Goal: Find specific page/section: Find specific page/section

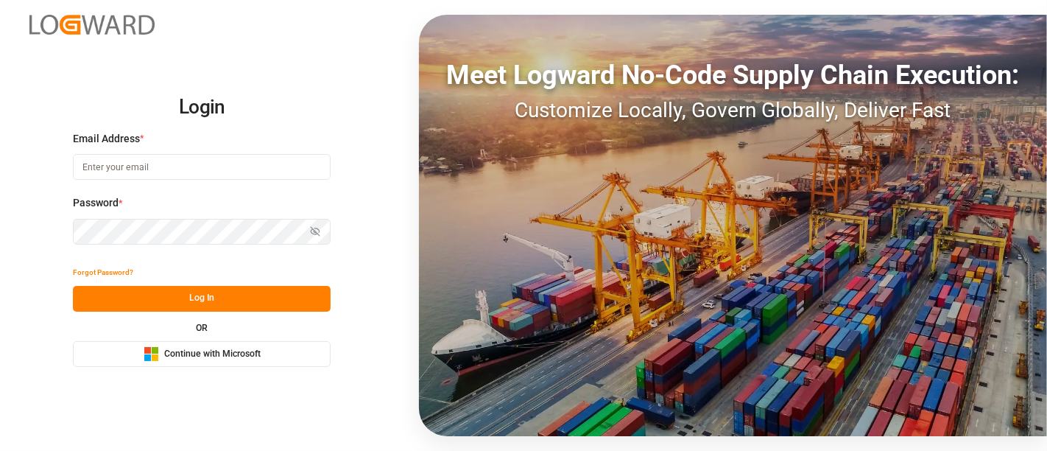
click at [120, 168] on input at bounding box center [202, 167] width 258 height 26
type input "[PERSON_NAME][DOMAIN_NAME][EMAIL_ADDRESS][DOMAIN_NAME]"
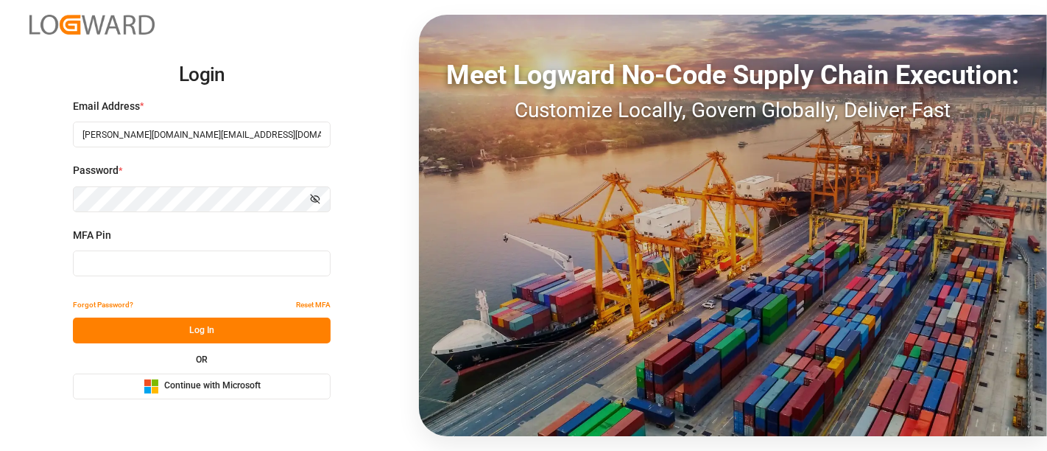
type input "386100"
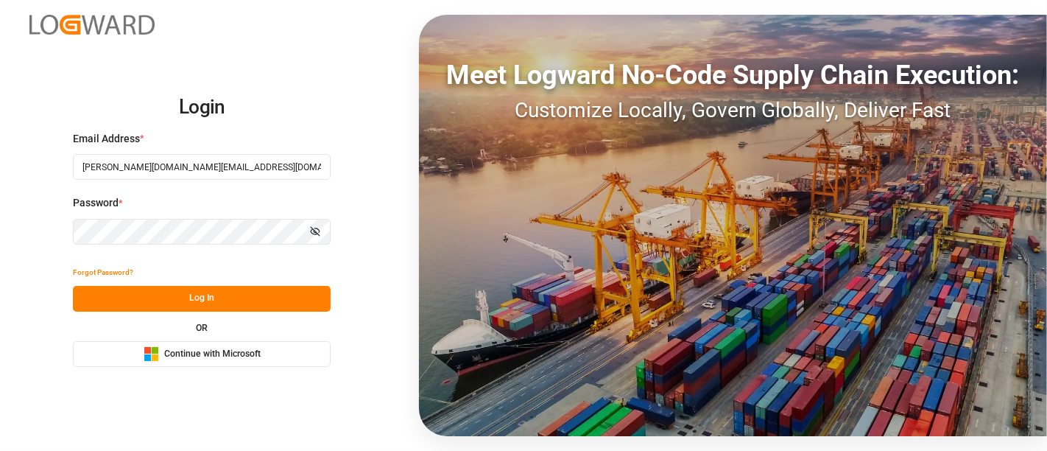
click at [208, 354] on span "Continue with Microsoft" at bounding box center [212, 354] width 96 height 13
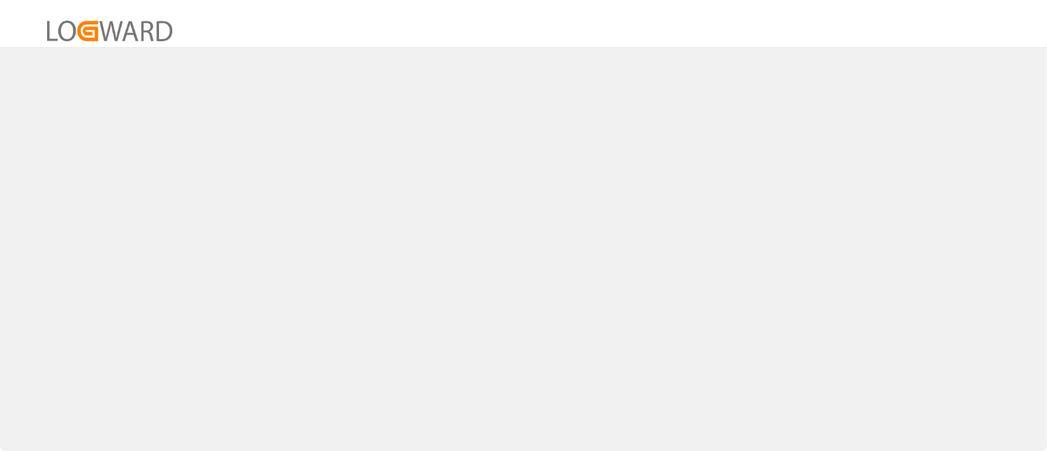
click at [175, 208] on div at bounding box center [523, 225] width 1047 height 451
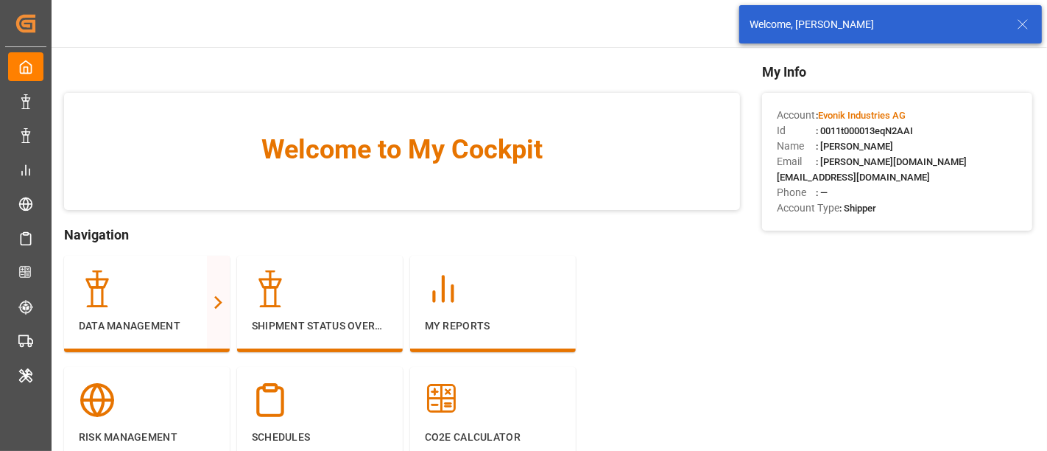
drag, startPoint x: 521, startPoint y: 26, endPoint x: 703, endPoint y: 222, distance: 267.3
click at [703, 222] on div "Welcome to My Cockpit Navigation Data Management Full View Slim View Shipment S…" at bounding box center [402, 340] width 676 height 557
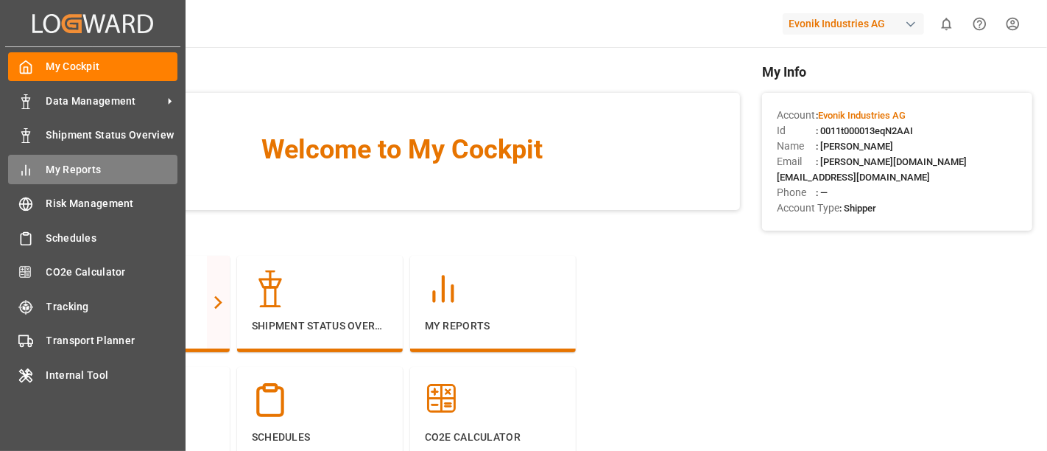
click at [90, 164] on span "My Reports" at bounding box center [112, 169] width 132 height 15
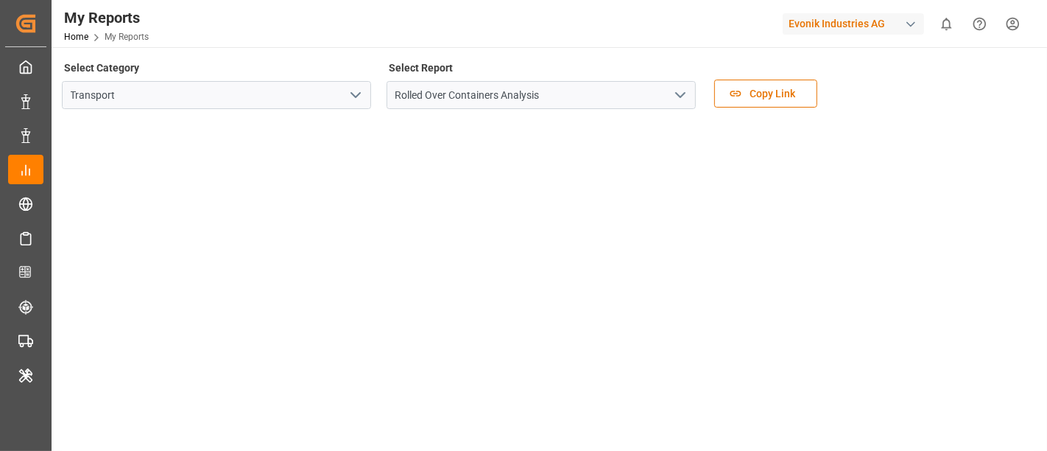
click at [353, 99] on icon "open menu" at bounding box center [356, 95] width 18 height 18
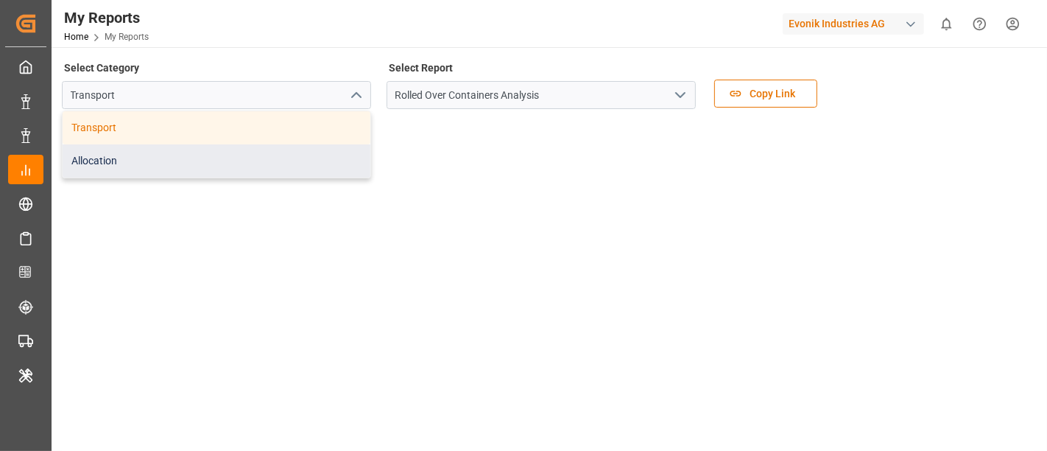
click at [198, 155] on div "Allocation" at bounding box center [217, 160] width 308 height 33
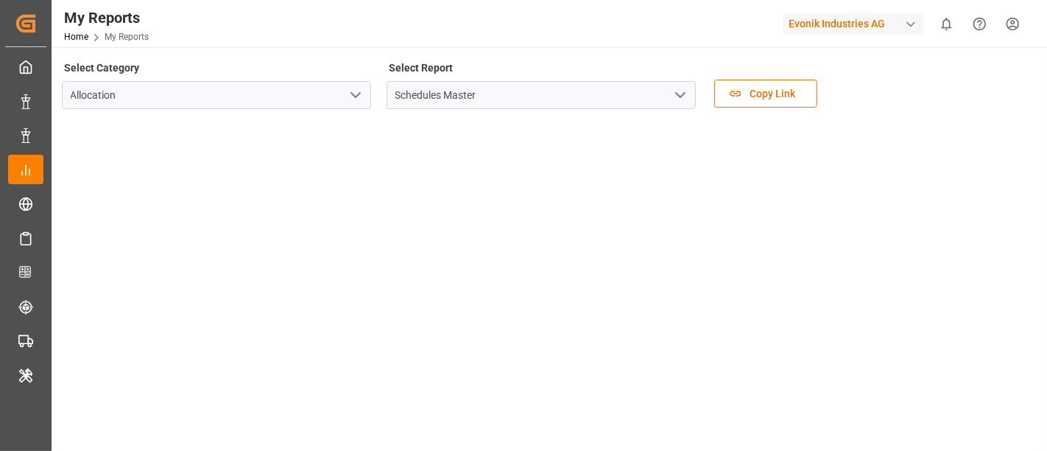
click at [679, 103] on icon "open menu" at bounding box center [681, 95] width 18 height 18
click at [610, 106] on input "Schedules Master" at bounding box center [541, 95] width 309 height 28
click at [688, 99] on icon "open menu" at bounding box center [681, 95] width 18 height 18
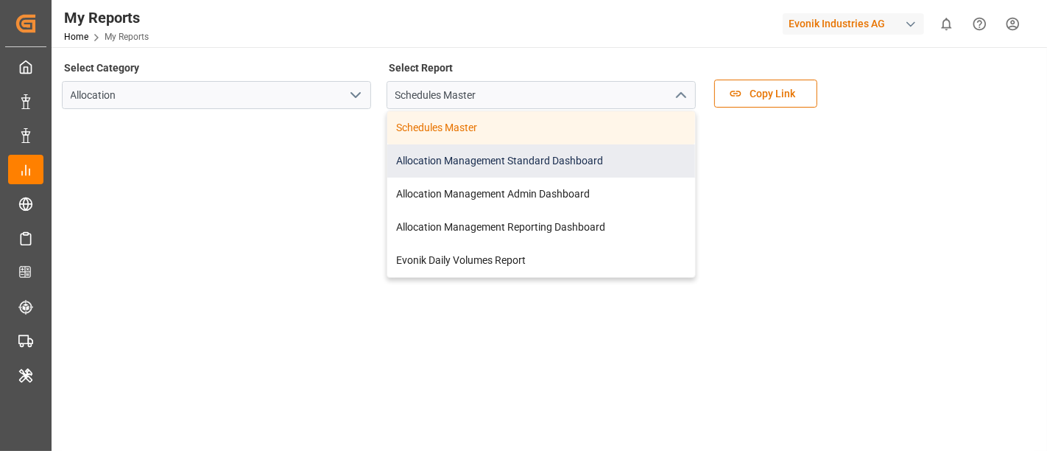
click at [563, 158] on div "Allocation Management Standard Dashboard" at bounding box center [541, 160] width 308 height 33
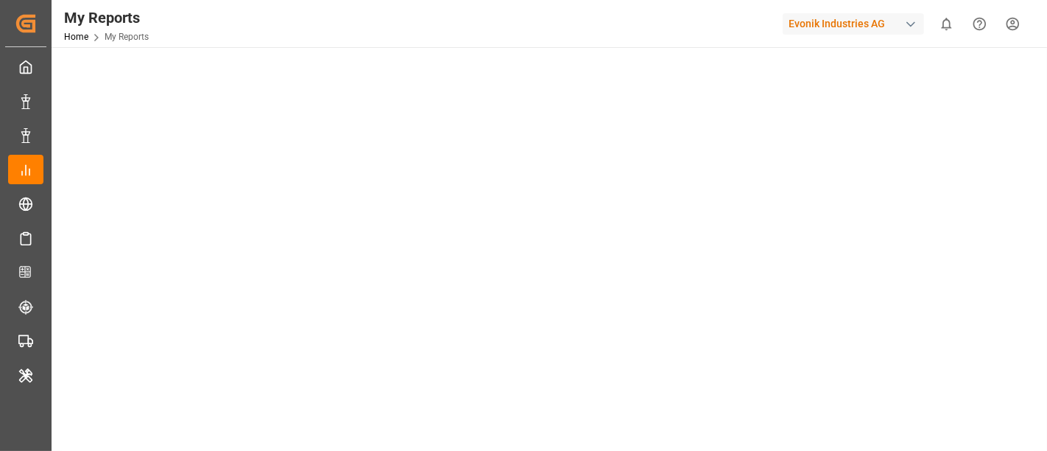
scroll to position [437, 0]
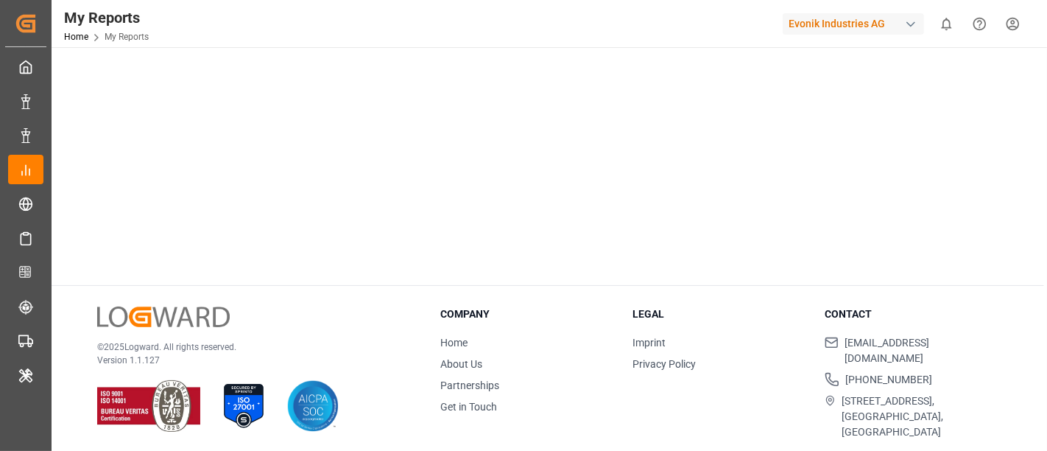
click at [236, 278] on div "Select Category Allocation Select Report Allocation Management Standard Dashboa…" at bounding box center [548, 35] width 993 height 850
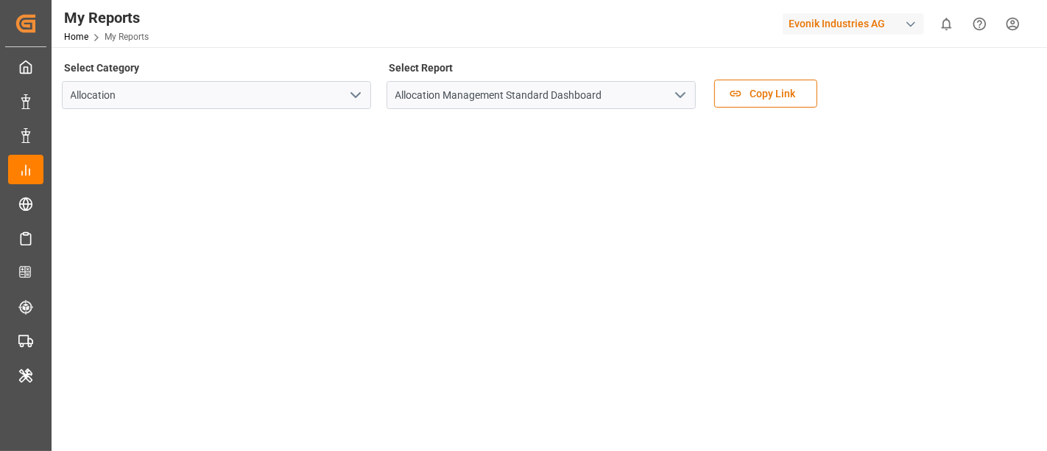
click at [913, 24] on div "button" at bounding box center [910, 24] width 15 height 15
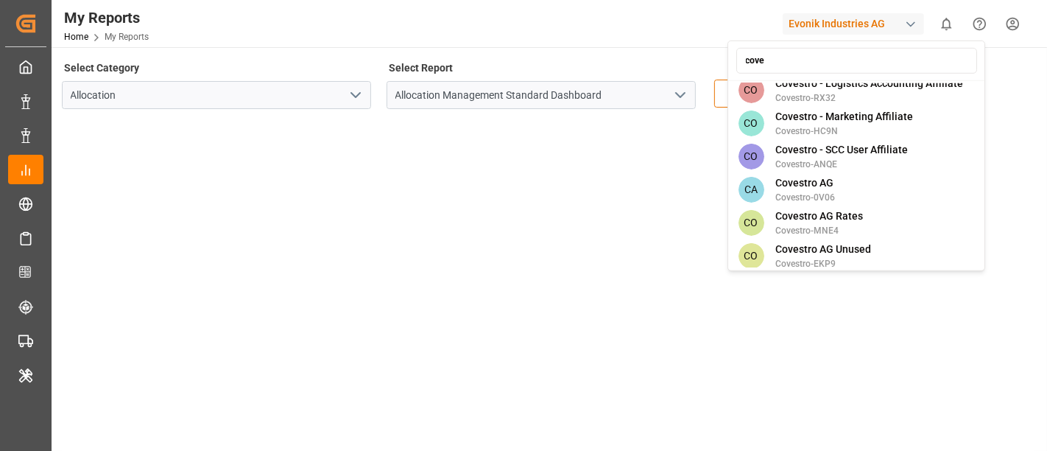
scroll to position [214, 0]
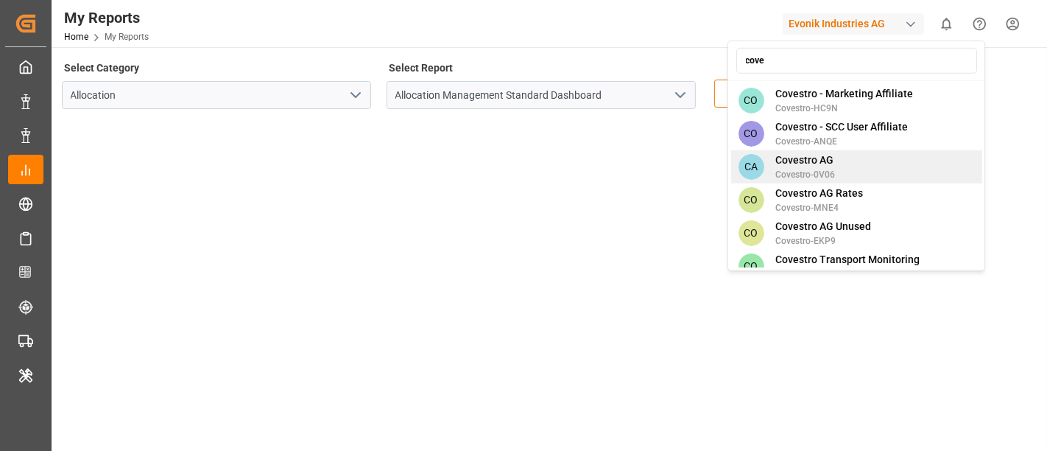
type input "cove"
click at [836, 151] on div "CA Covestro AG Covestro-0V06" at bounding box center [856, 166] width 251 height 33
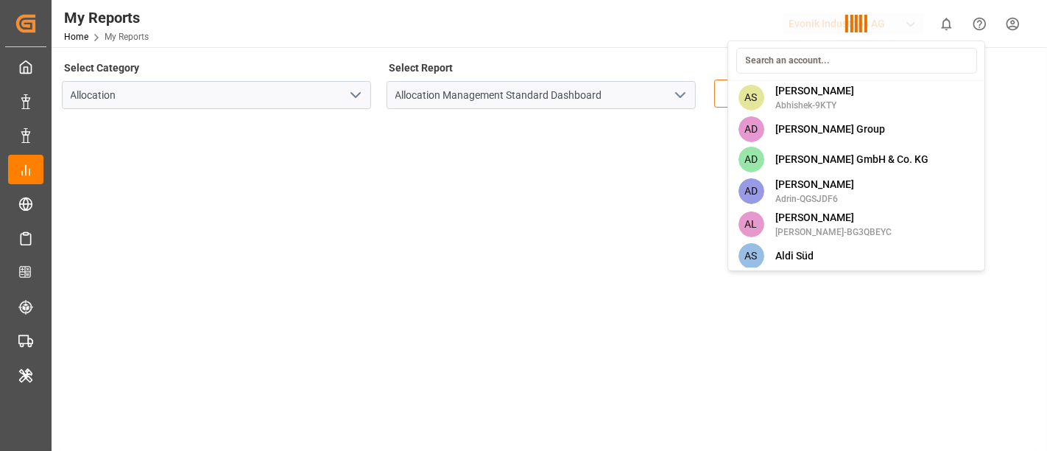
scroll to position [2369, 0]
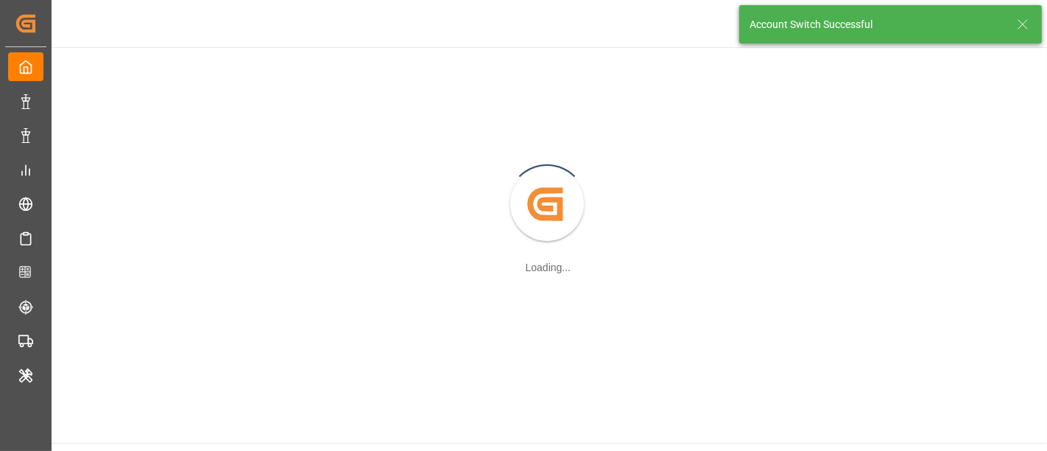
click at [1021, 24] on icon at bounding box center [1023, 24] width 18 height 18
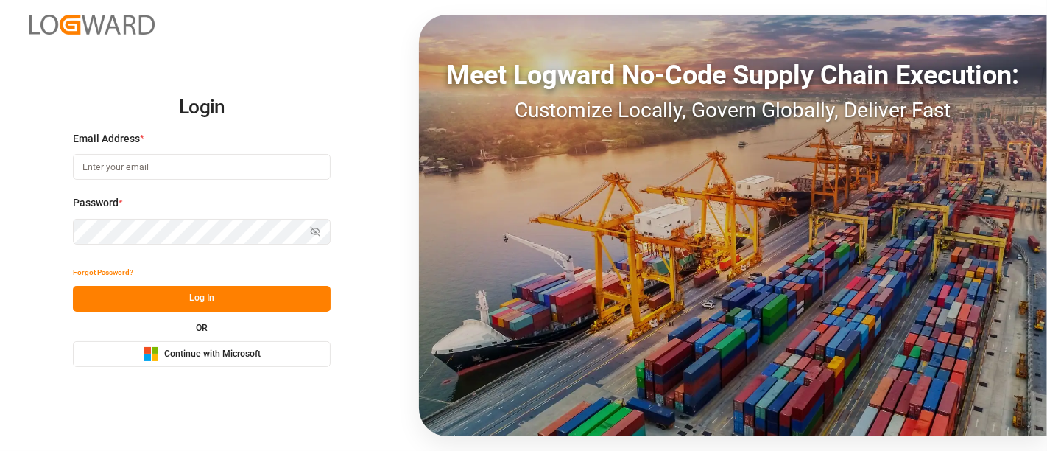
click at [222, 170] on input at bounding box center [202, 167] width 258 height 26
click at [0, 450] on com-1password-button at bounding box center [0, 451] width 0 height 0
type input "[PERSON_NAME][DOMAIN_NAME][EMAIL_ADDRESS][DOMAIN_NAME]"
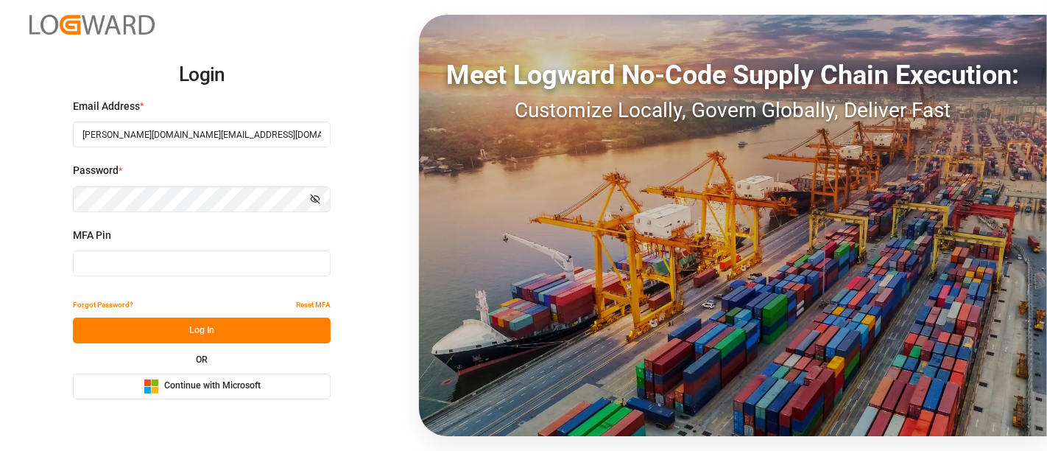
type input "813977"
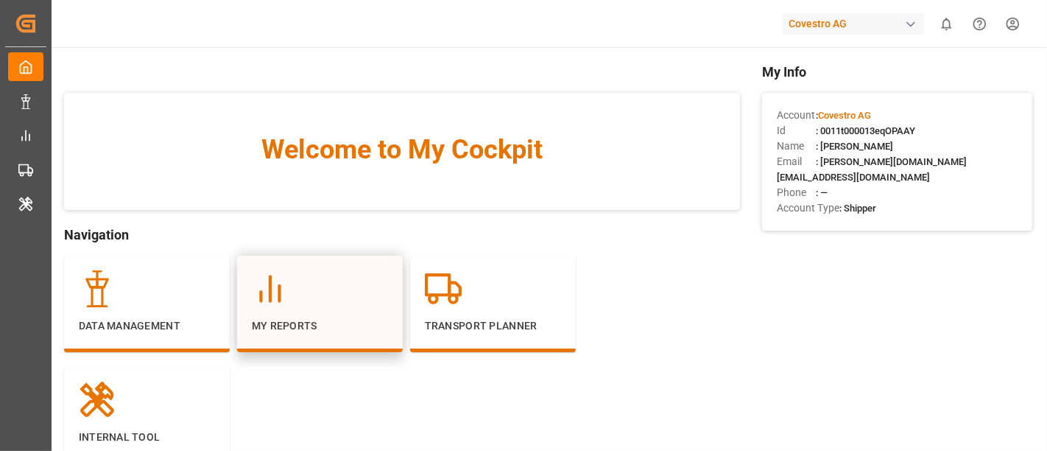
click at [293, 330] on p "My Reports" at bounding box center [320, 325] width 136 height 15
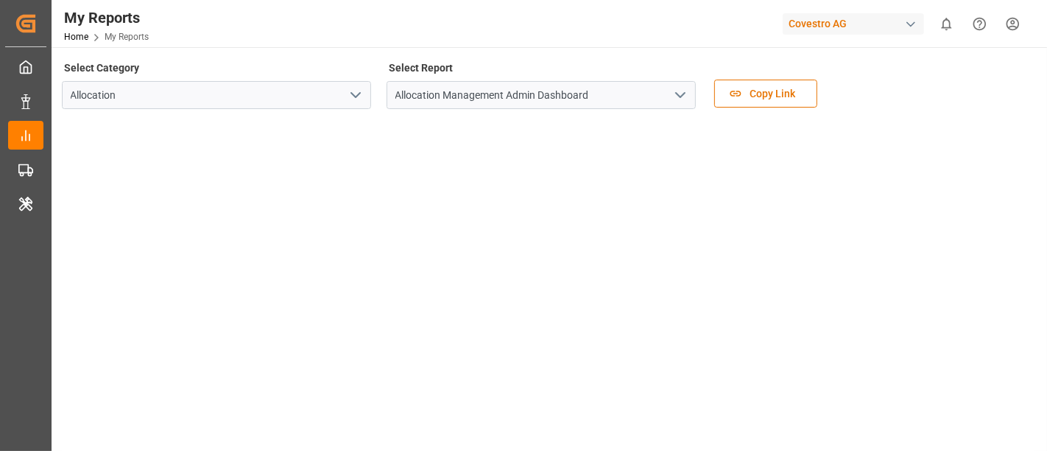
click at [681, 96] on polyline "open menu" at bounding box center [680, 95] width 9 height 4
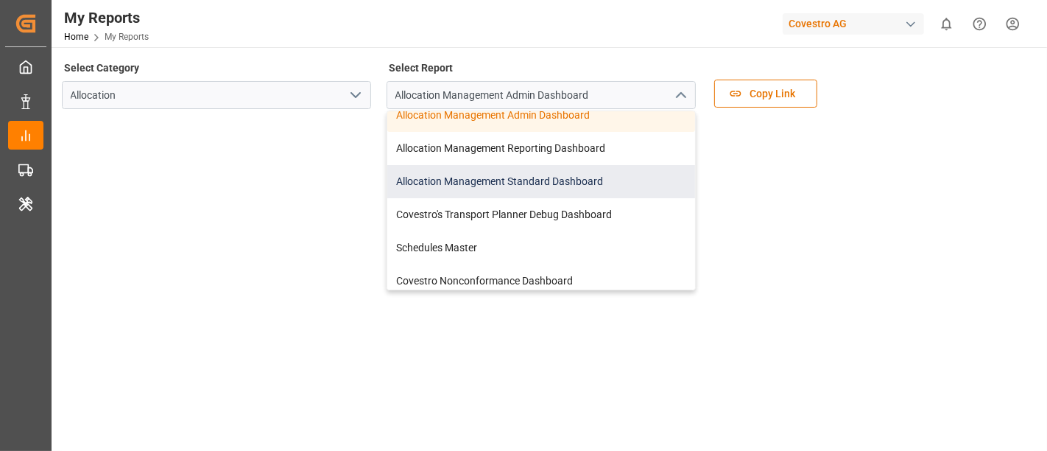
scroll to position [18, 0]
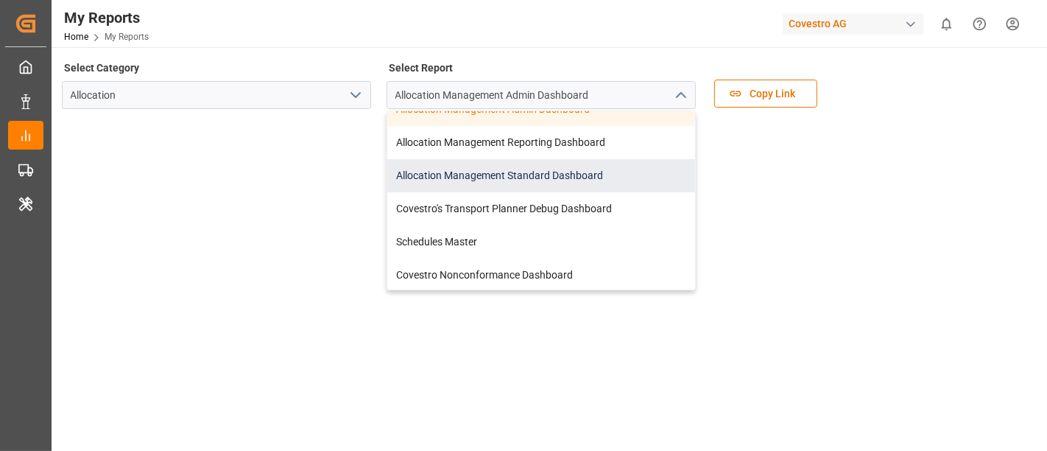
click at [530, 174] on div "Allocation Management Standard Dashboard" at bounding box center [541, 175] width 308 height 33
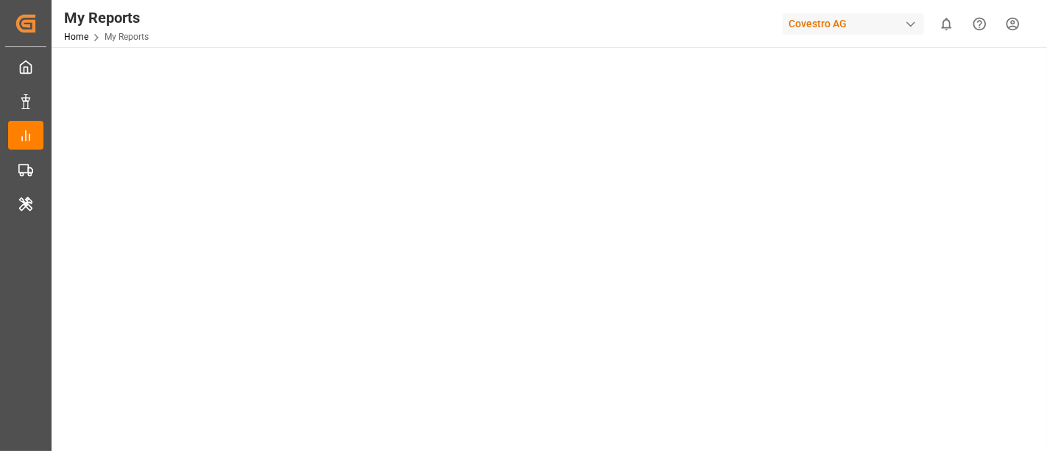
scroll to position [94, 0]
click at [908, 26] on div "button" at bounding box center [910, 24] width 15 height 15
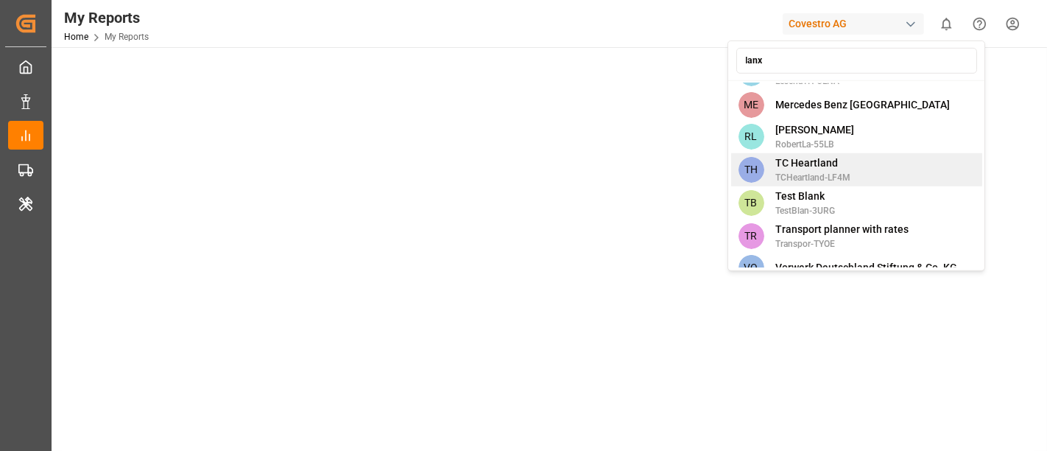
scroll to position [0, 0]
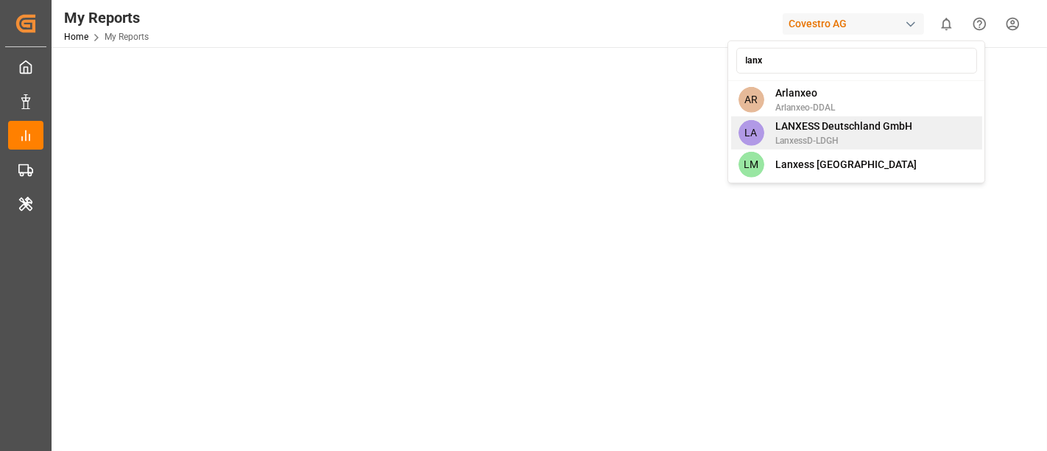
type input "lanx"
click at [835, 132] on span "LANXESS Deutschland GmbH" at bounding box center [844, 126] width 137 height 15
